Goal: Task Accomplishment & Management: Use online tool/utility

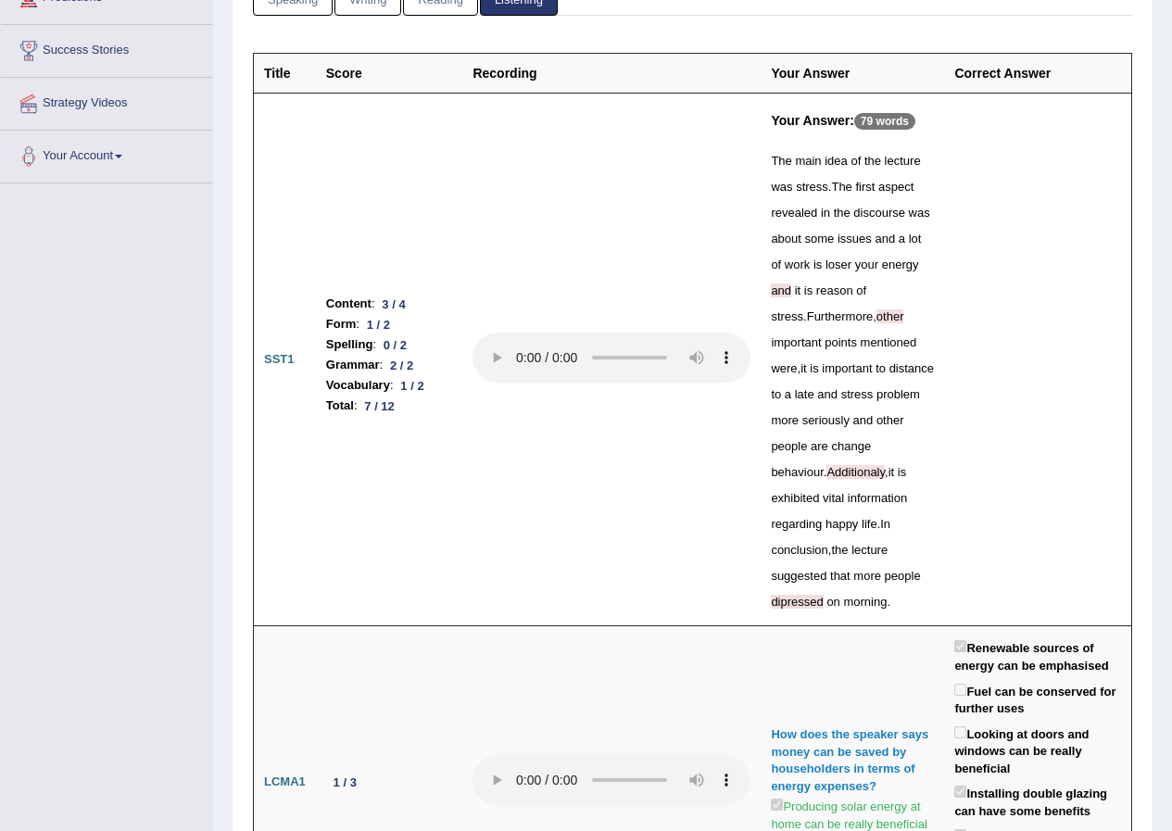
scroll to position [93, 0]
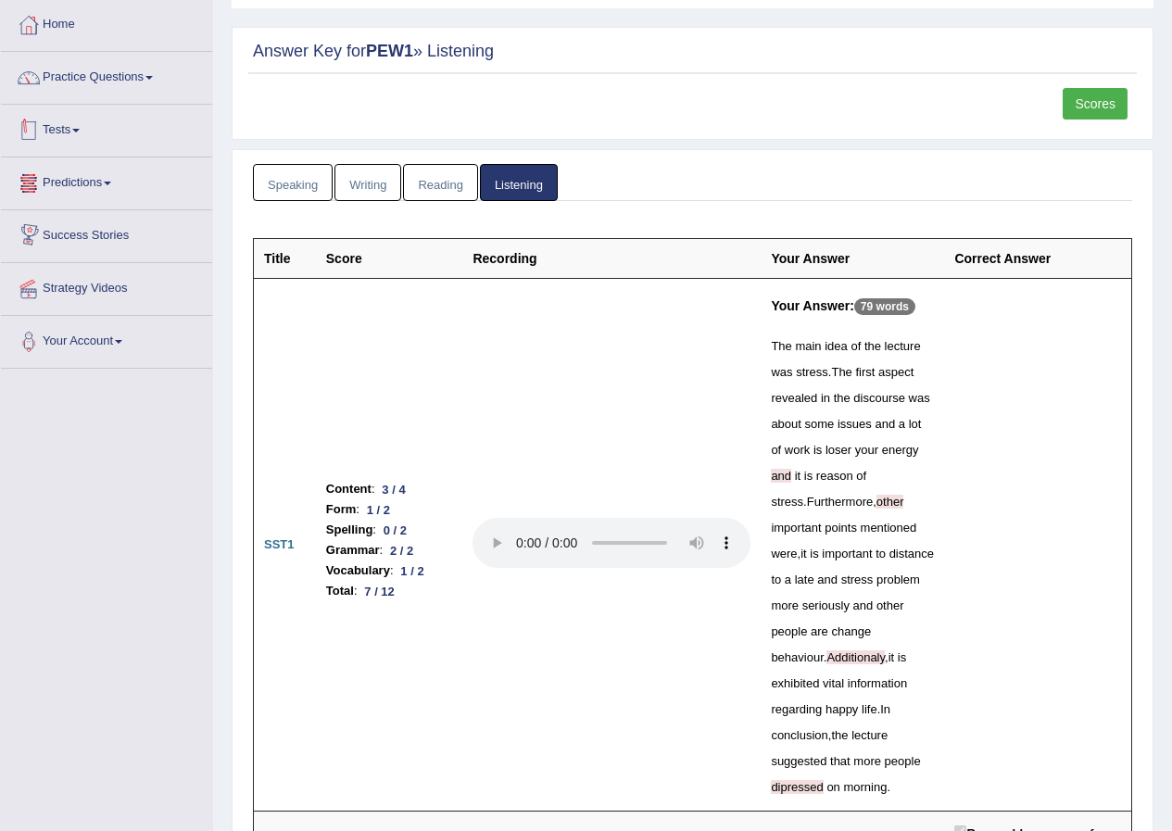
click at [80, 132] on link "Tests" at bounding box center [106, 128] width 211 height 46
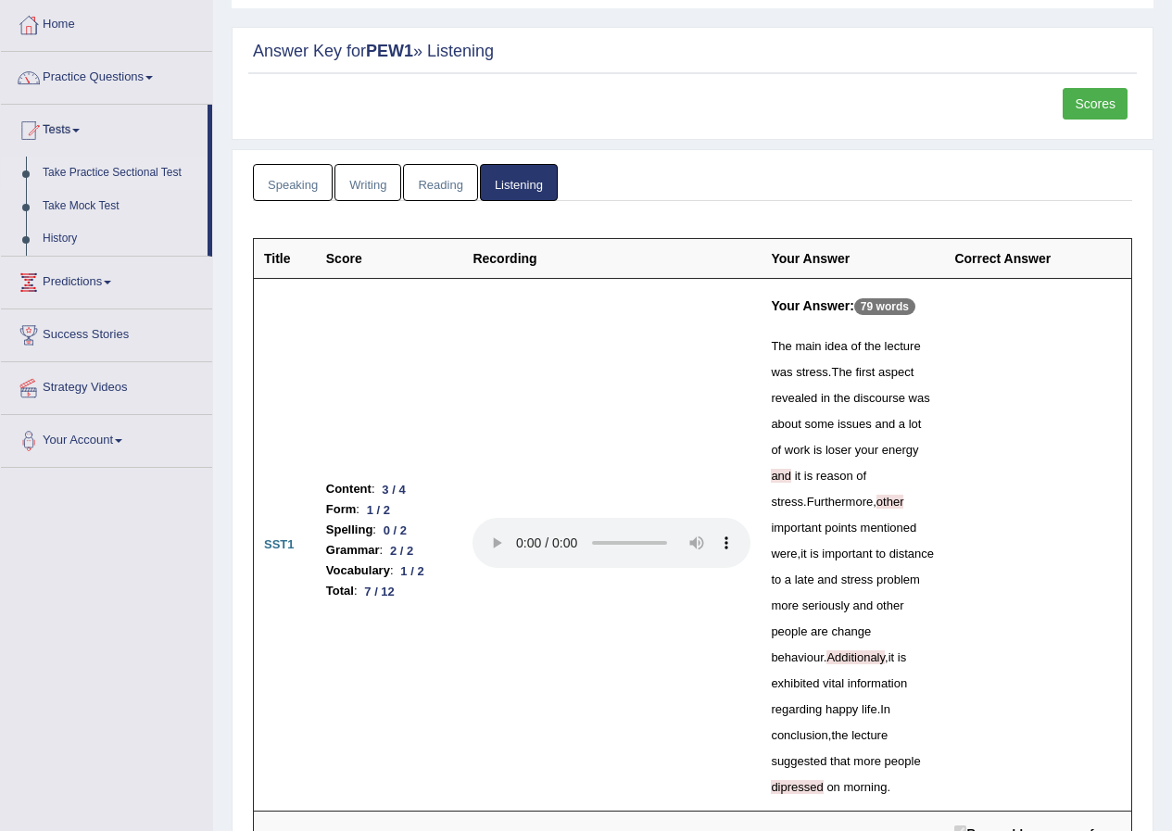
click at [114, 175] on link "Take Practice Sectional Test" at bounding box center [120, 173] width 173 height 33
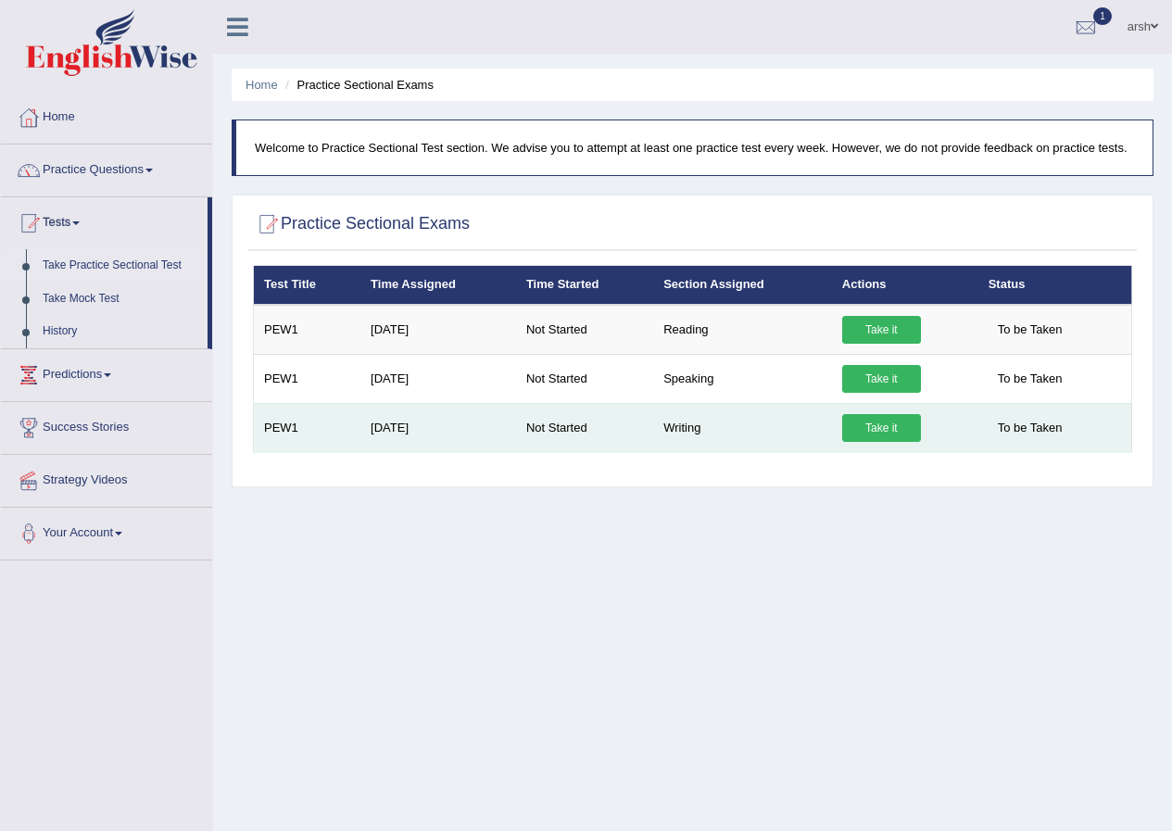
click at [866, 430] on link "Take it" at bounding box center [881, 428] width 79 height 28
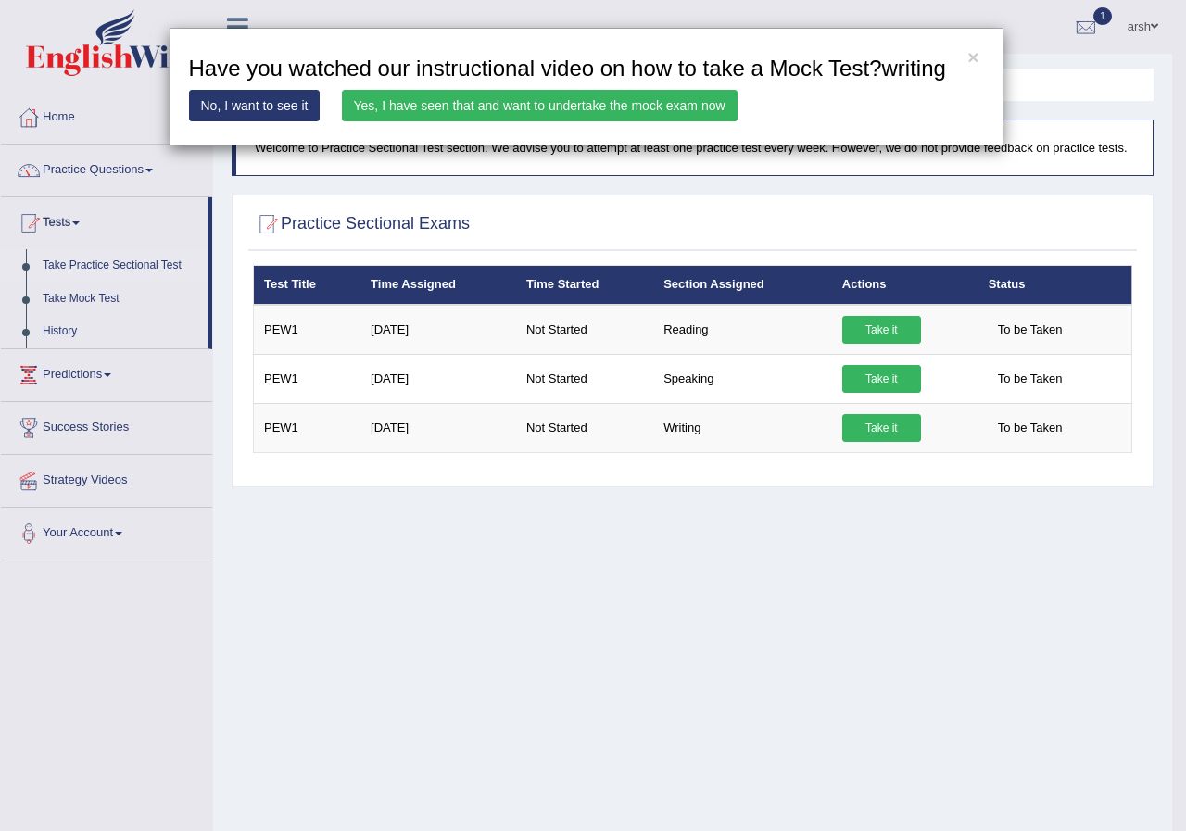
click at [502, 103] on link "Yes, I have seen that and want to undertake the mock exam now" at bounding box center [540, 105] width 396 height 31
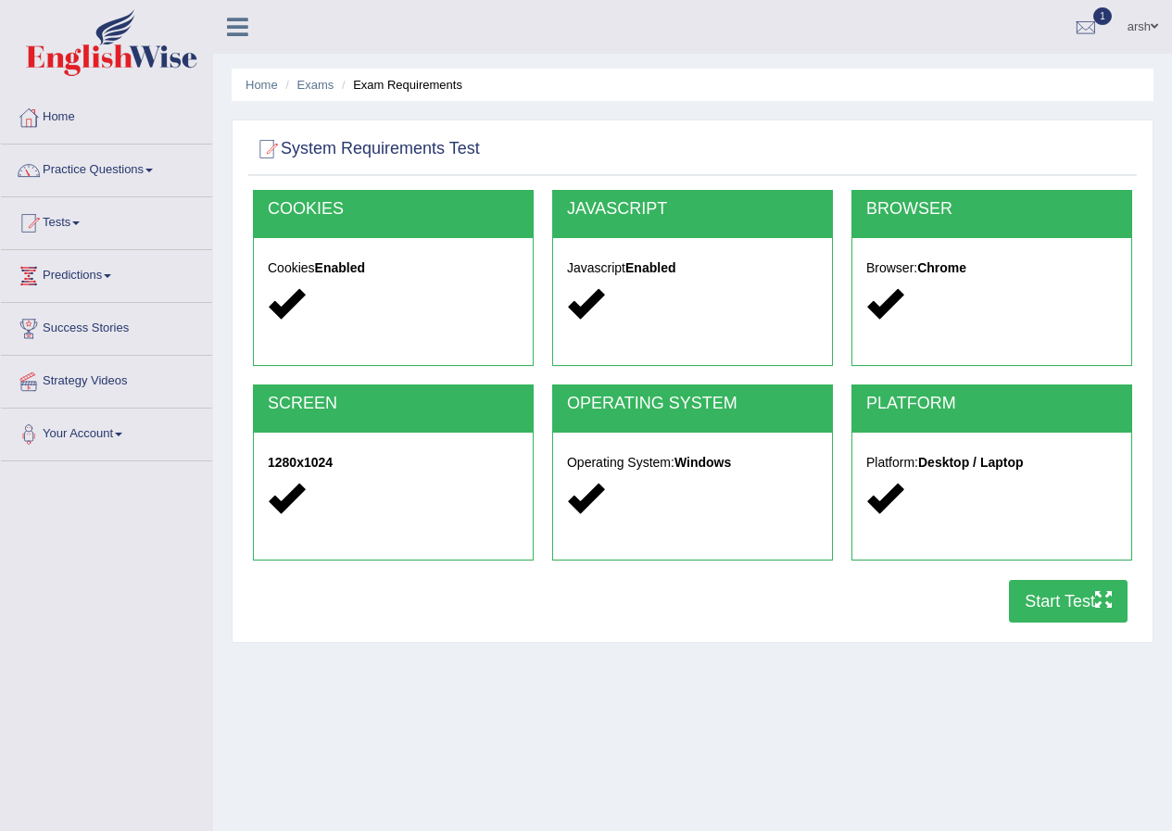
click at [1040, 590] on button "Start Test" at bounding box center [1068, 601] width 119 height 43
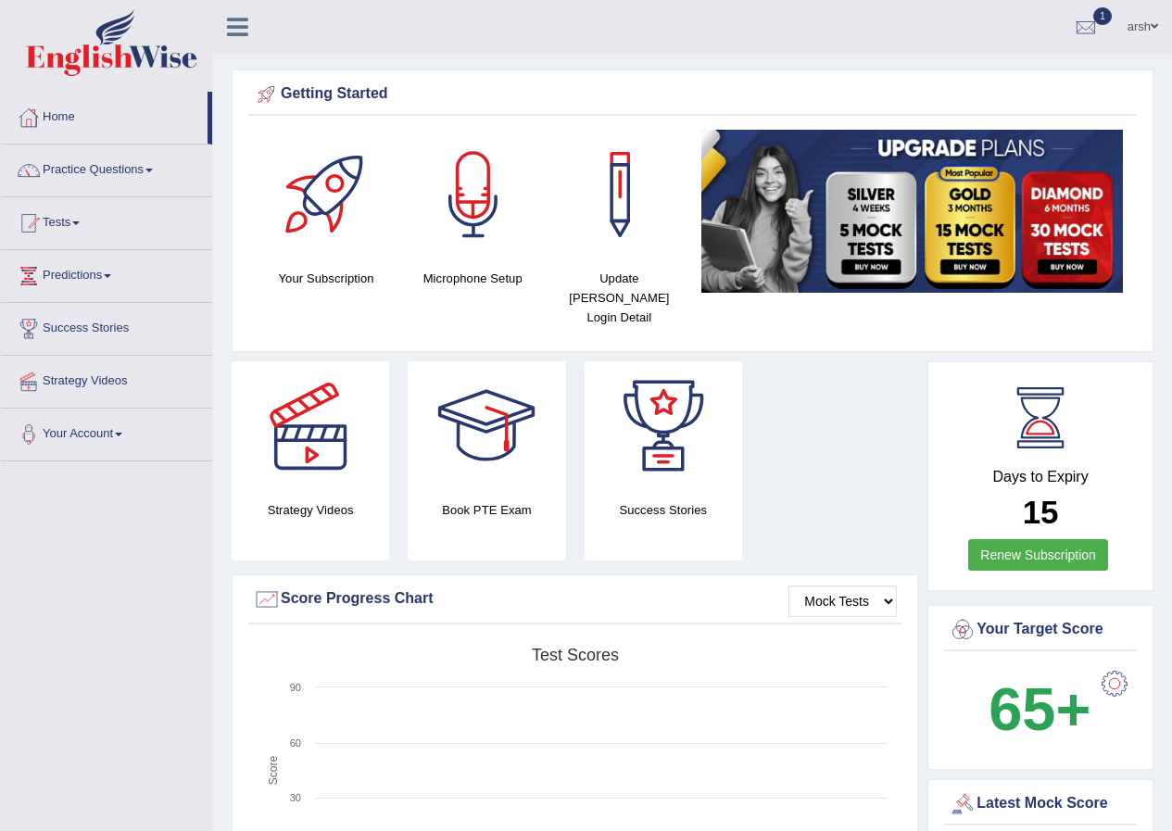
click at [128, 224] on link "Tests" at bounding box center [106, 220] width 211 height 46
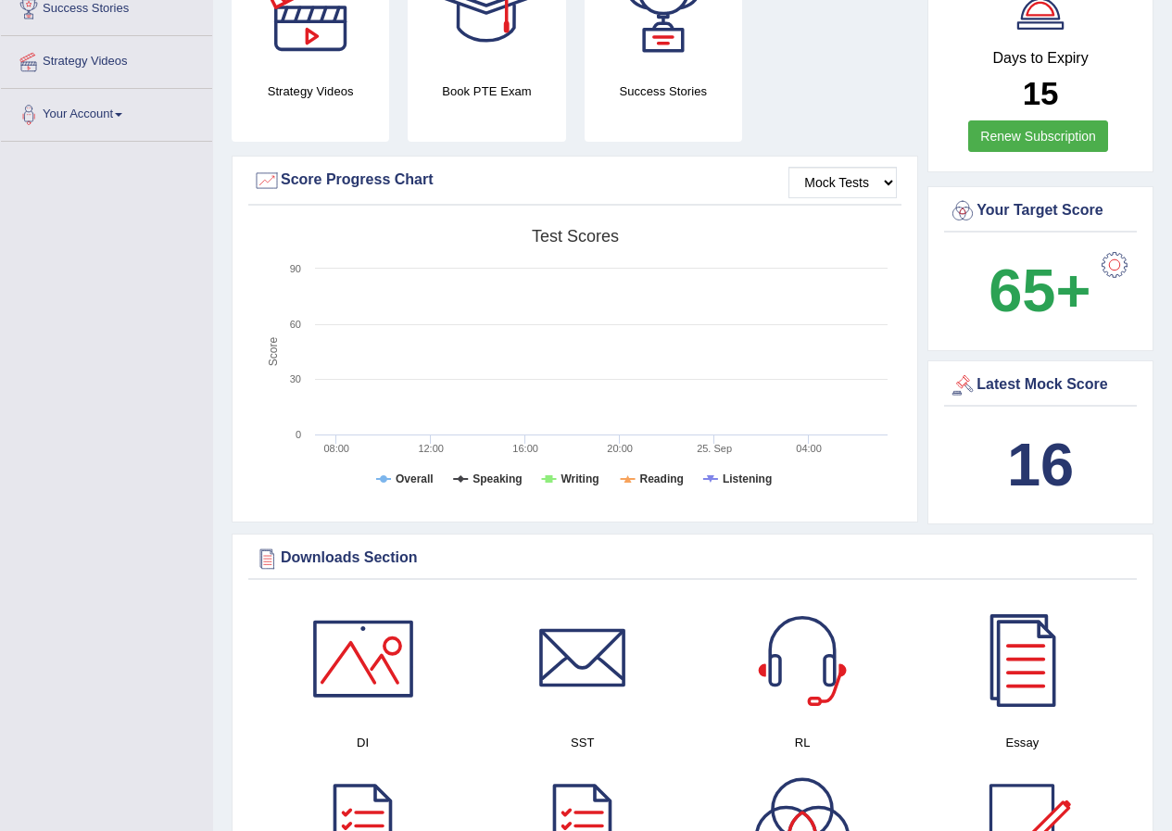
scroll to position [463, 0]
